Goal: Task Accomplishment & Management: Complete application form

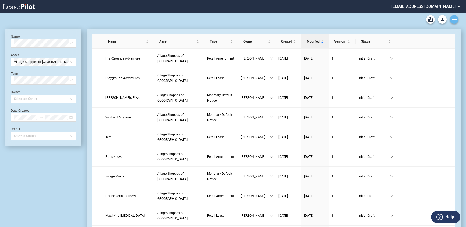
click at [455, 20] on use "Create new document" at bounding box center [454, 19] width 5 height 5
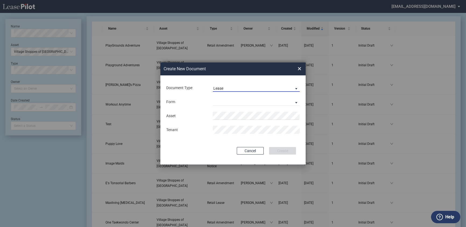
click at [298, 86] on span "Document Type: \aLease\a" at bounding box center [295, 88] width 6 height 5
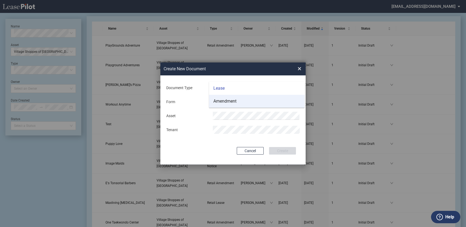
click at [286, 103] on md-option "Amendment" at bounding box center [257, 101] width 96 height 13
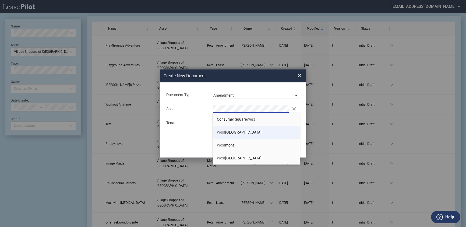
click at [255, 131] on span "[GEOGRAPHIC_DATA]" at bounding box center [239, 132] width 45 height 4
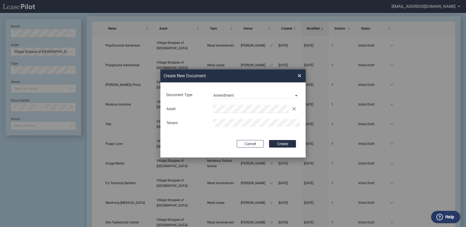
click at [269, 140] on button "Create" at bounding box center [282, 144] width 27 height 8
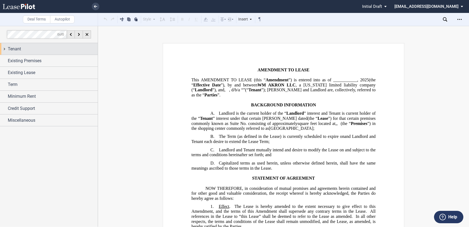
click at [16, 46] on span "Tenant" at bounding box center [14, 49] width 13 height 6
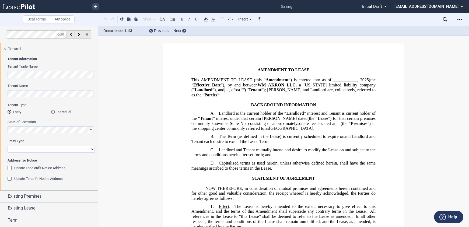
click at [54, 110] on div "Individual" at bounding box center [53, 112] width 4 height 4
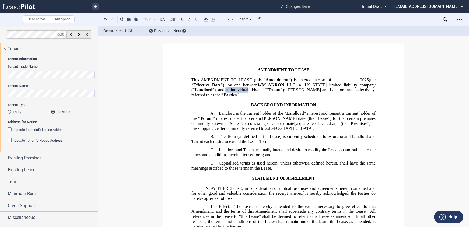
click at [9, 130] on div "Update Landlord's Notice Address" at bounding box center [10, 129] width 5 height 5
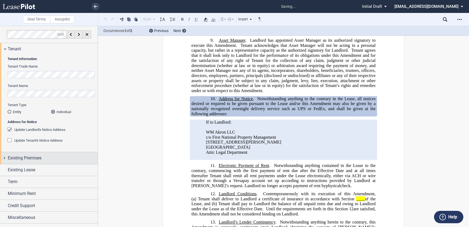
scroll to position [465, 0]
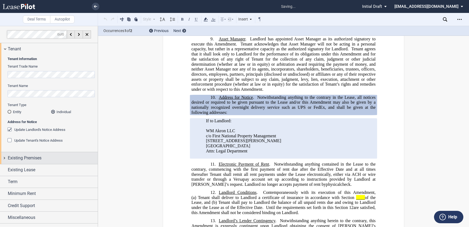
click at [32, 160] on span "Existing Premises" at bounding box center [25, 158] width 34 height 6
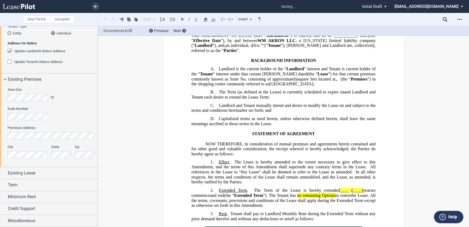
scroll to position [14, 0]
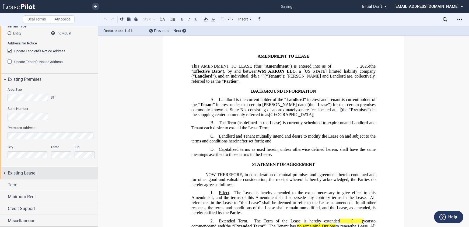
click at [23, 174] on span "Existing Lease" at bounding box center [21, 173] width 27 height 6
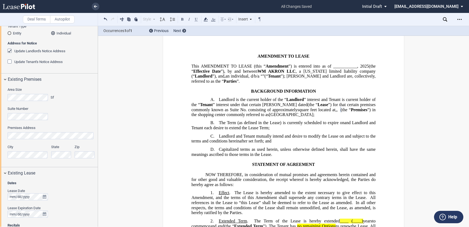
scroll to position [155, 0]
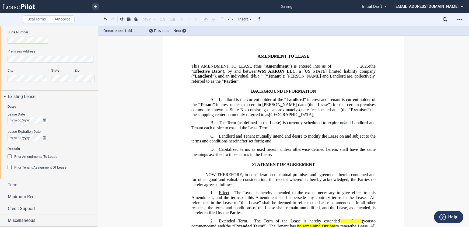
click at [68, 144] on div "Lease Date Lease Expiration Date" at bounding box center [51, 129] width 87 height 34
click at [20, 187] on div "Term" at bounding box center [53, 185] width 90 height 6
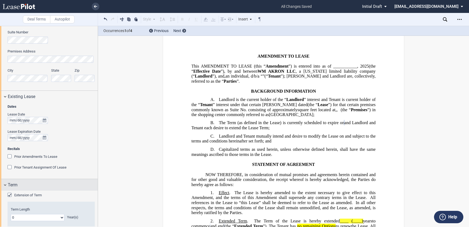
scroll to position [210, 0]
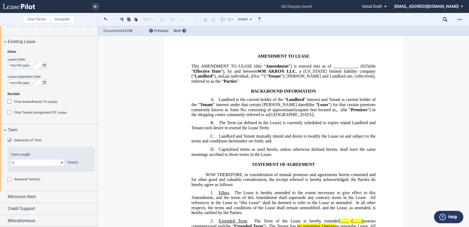
click at [60, 163] on select "0 1 2 3 4 5 6 7 8 9 10 11 12 13 14 15 16 17 18 19 20" at bounding box center [38, 162] width 54 height 7
select select "number:10"
click at [11, 159] on select "0 1 2 3 4 5 6 7 8 9 10 11 12 13 14 15 16 17 18 19 20" at bounding box center [38, 162] width 54 height 7
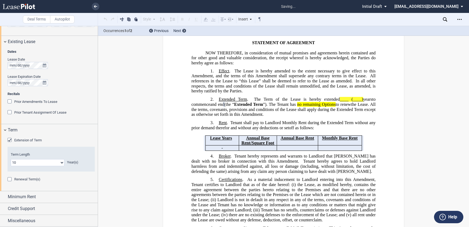
scroll to position [135, 0]
click at [34, 194] on span "Minimum Rent" at bounding box center [22, 197] width 28 height 6
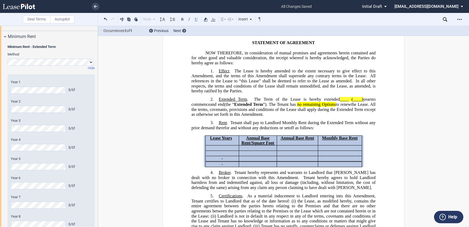
click at [23, 201] on editor-control "Year 7 $/Sf" at bounding box center [51, 202] width 81 height 14
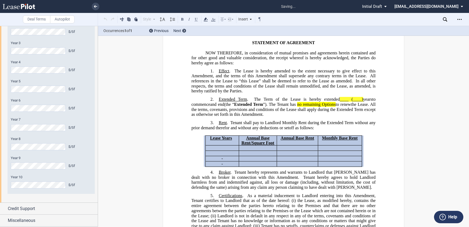
scroll to position [367, 0]
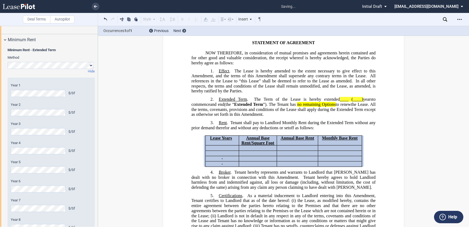
click at [10, 92] on div "Year 1 $/Sf Year 2 $/Sf Year 3 $/Sf Year 4 $/Sf Year 5 $/Sf Year 6 $/Sf Year 7 …" at bounding box center [51, 176] width 87 height 197
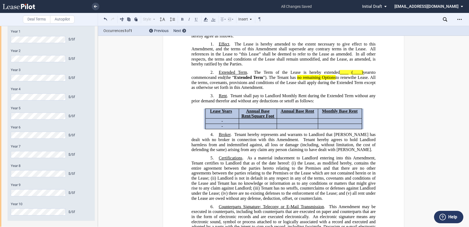
scroll to position [340, 0]
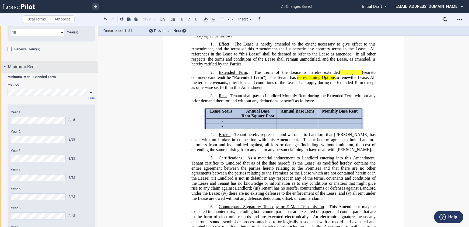
click at [6, 67] on div "Minimum Rent" at bounding box center [49, 67] width 98 height 12
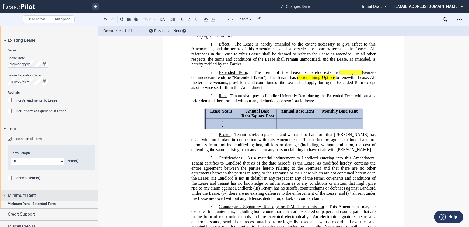
scroll to position [210, 0]
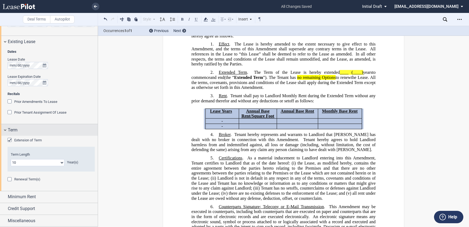
click at [6, 131] on div "Term" at bounding box center [49, 130] width 98 height 12
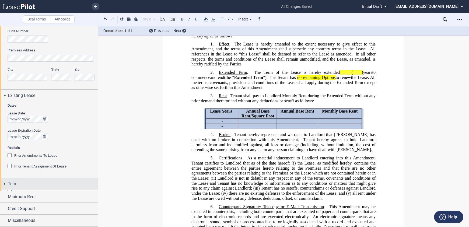
scroll to position [155, 0]
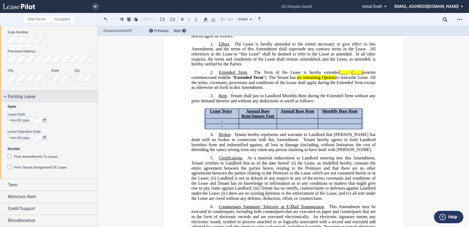
click at [5, 98] on div "Existing Lease" at bounding box center [49, 97] width 98 height 12
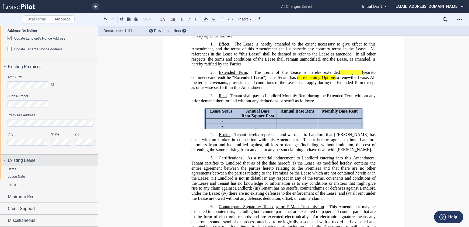
scroll to position [79, 0]
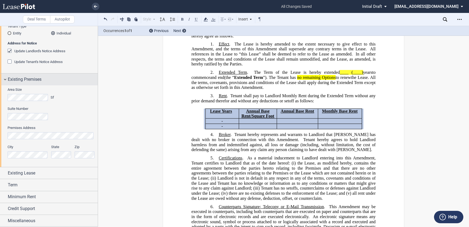
click at [8, 78] on div "Existing Premises" at bounding box center [49, 80] width 98 height 12
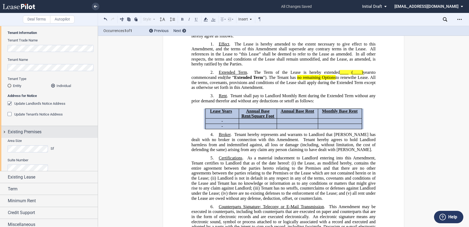
scroll to position [0, 0]
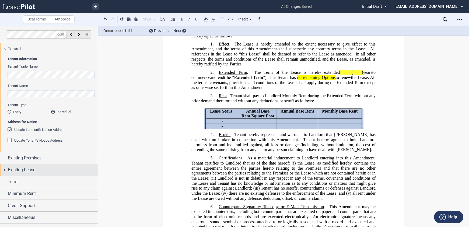
click at [10, 169] on span "Existing Lease" at bounding box center [21, 170] width 27 height 6
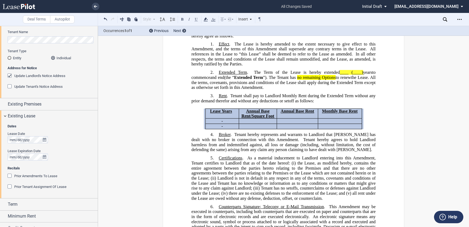
scroll to position [73, 0]
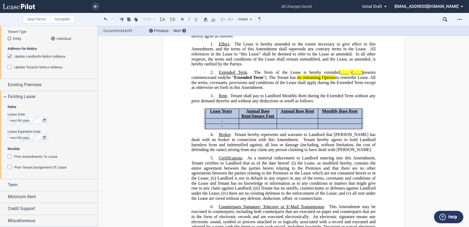
click at [10, 158] on div "Prior Amendments To Lease" at bounding box center [10, 156] width 5 height 5
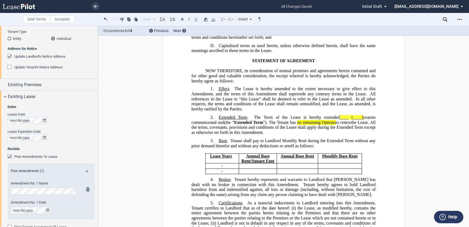
scroll to position [0, 0]
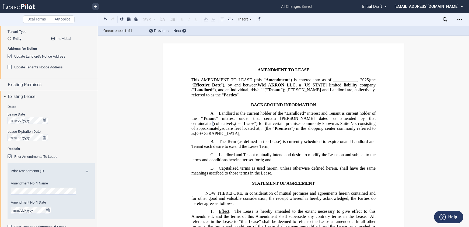
click at [65, 149] on span "Recitals" at bounding box center [51, 148] width 87 height 5
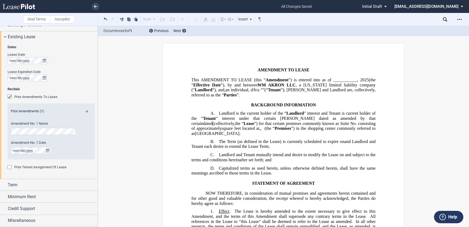
scroll to position [52, 0]
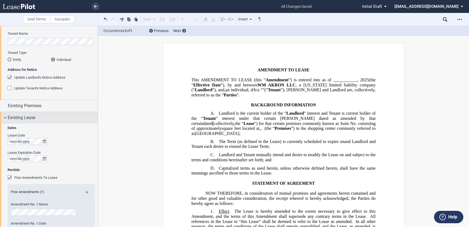
click at [7, 116] on div "Existing Lease" at bounding box center [49, 118] width 98 height 12
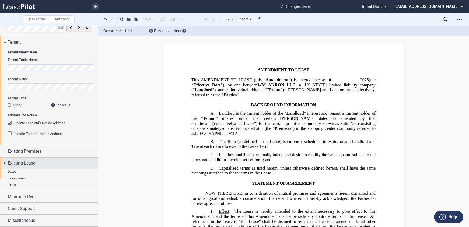
scroll to position [0, 0]
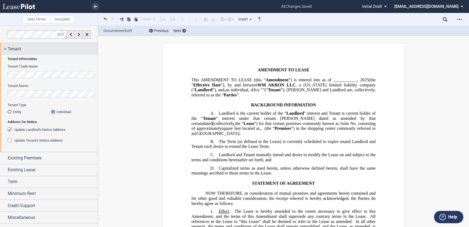
click at [4, 48] on div "Tenant" at bounding box center [49, 49] width 98 height 12
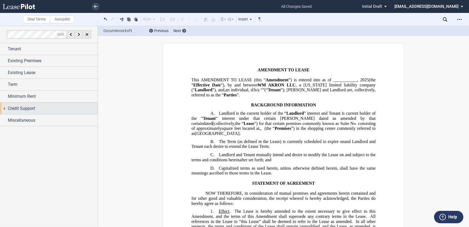
click at [15, 105] on span "Credit Support" at bounding box center [21, 108] width 27 height 6
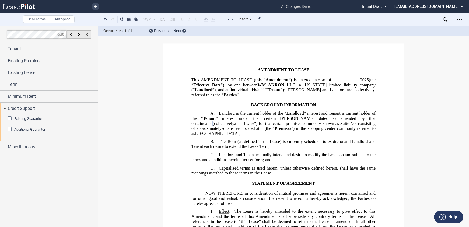
click at [9, 118] on div "Existing Guarantor" at bounding box center [10, 118] width 5 height 5
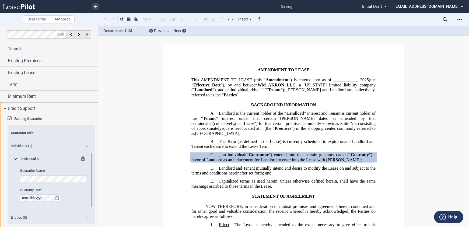
scroll to position [29, 0]
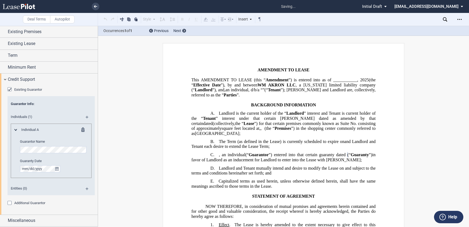
click at [61, 187] on span "Entities (0)" at bounding box center [44, 188] width 73 height 5
click at [30, 222] on span "Miscellaneous" at bounding box center [21, 220] width 27 height 6
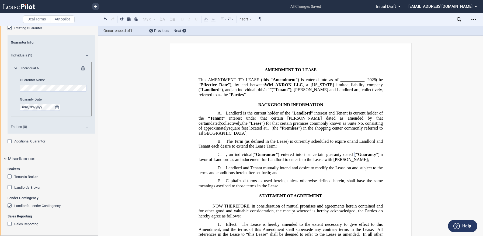
scroll to position [90, 0]
click at [469, 20] on use "Open Lease options menu" at bounding box center [473, 19] width 4 height 1
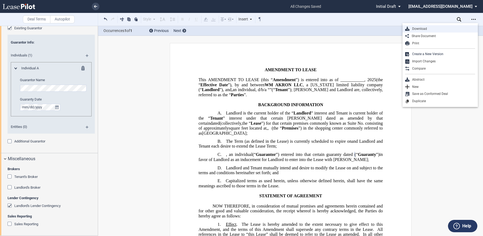
click at [421, 29] on div "Download" at bounding box center [442, 29] width 66 height 5
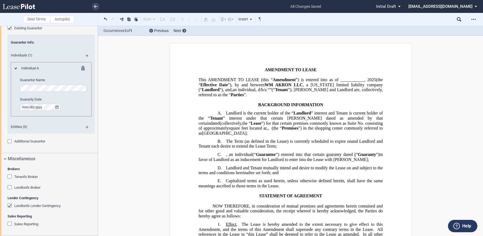
drag, startPoint x: 128, startPoint y: 61, endPoint x: 334, endPoint y: 0, distance: 214.5
